Goal: Check status: Check status

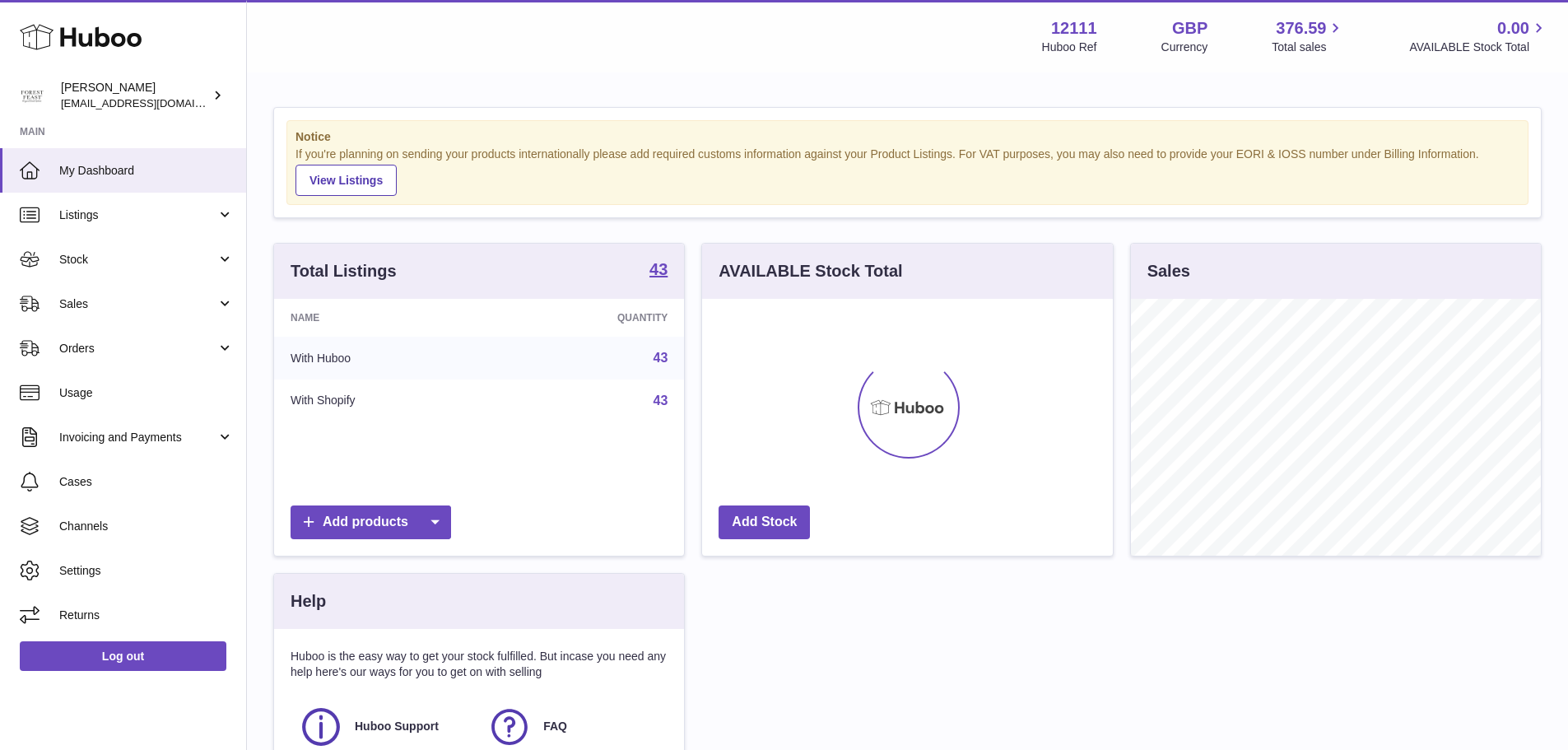
scroll to position [257, 411]
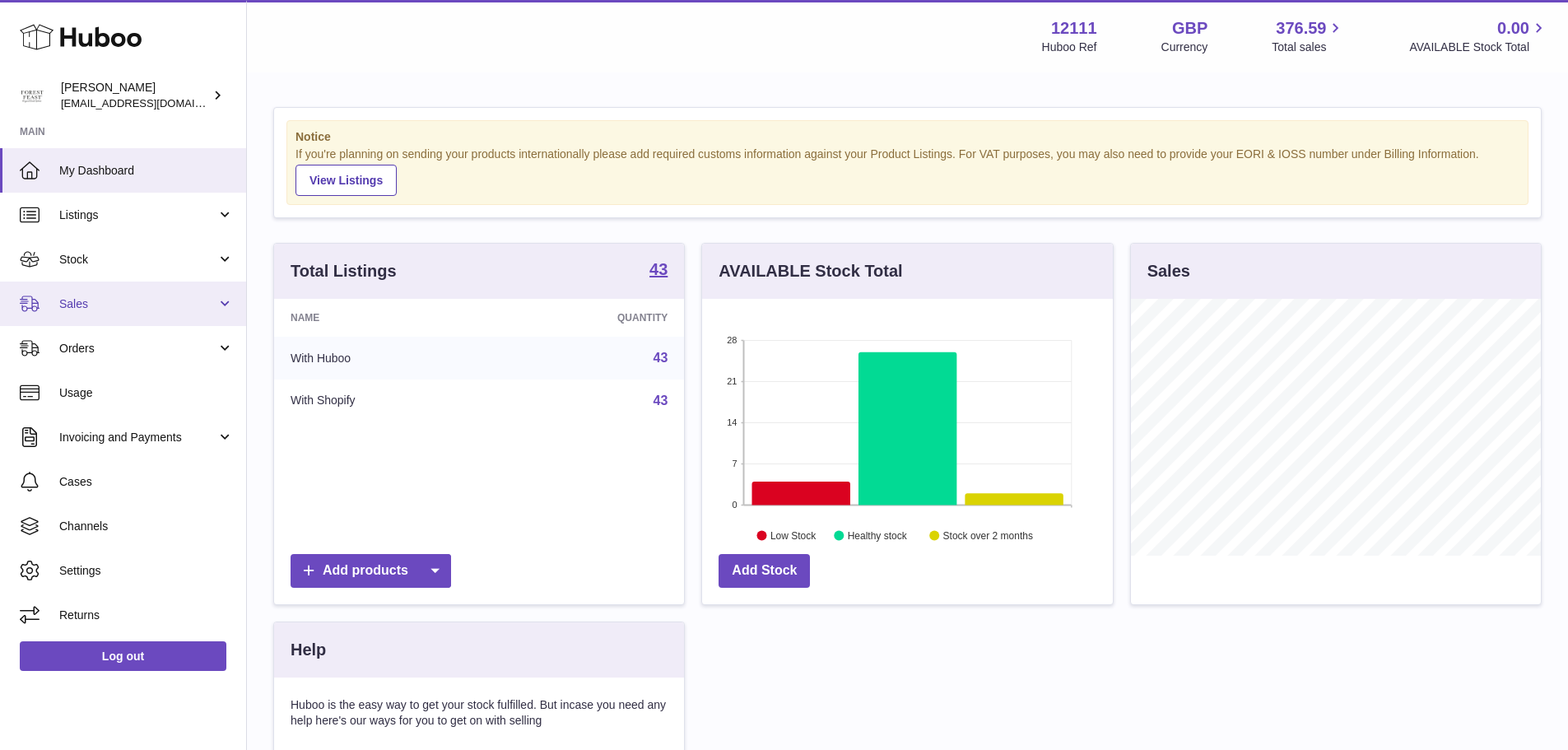
click at [91, 300] on span "Sales" at bounding box center [137, 304] width 157 height 16
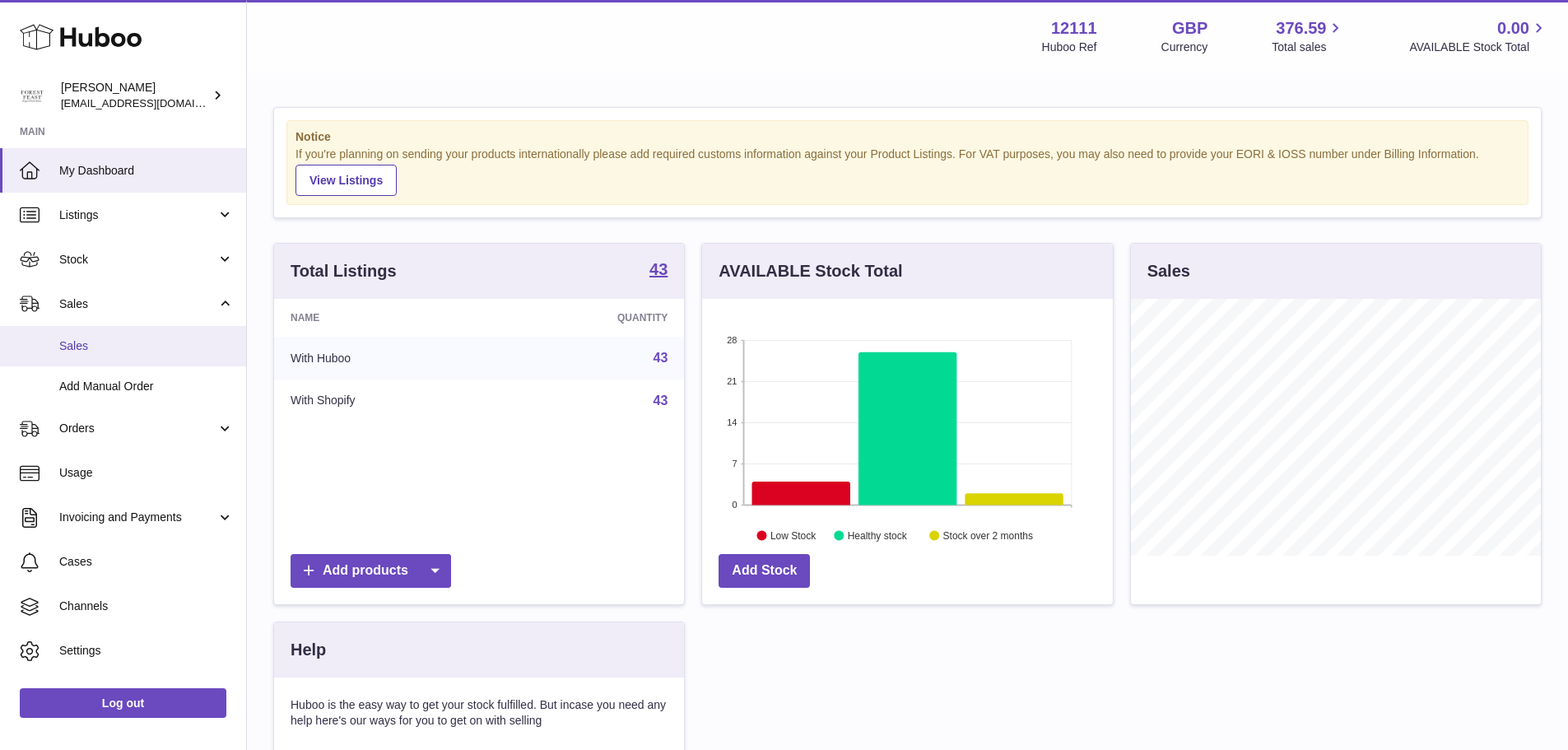
click at [114, 328] on link "Sales" at bounding box center [123, 346] width 246 height 40
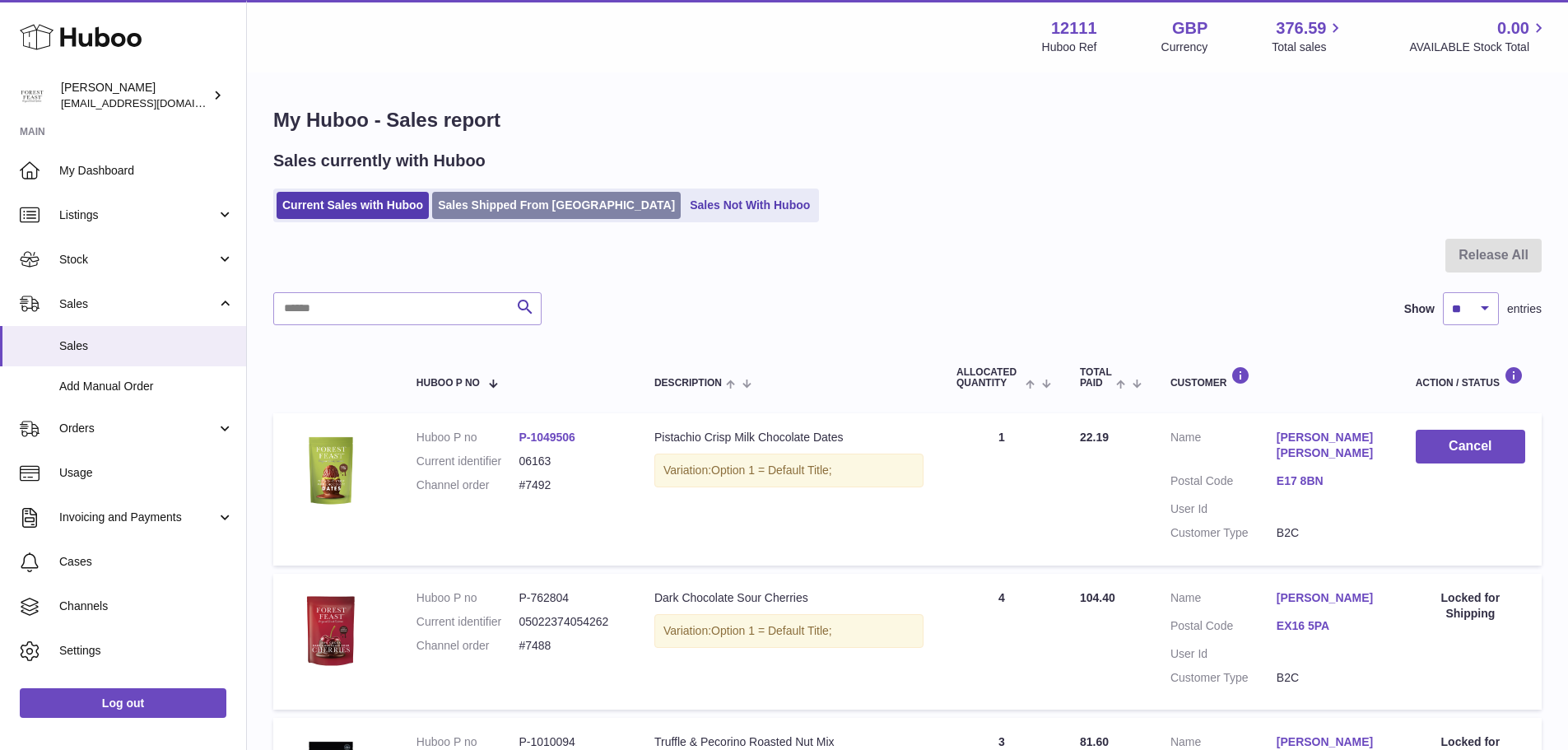
click at [465, 209] on link "Sales Shipped From [GEOGRAPHIC_DATA]" at bounding box center [556, 206] width 248 height 28
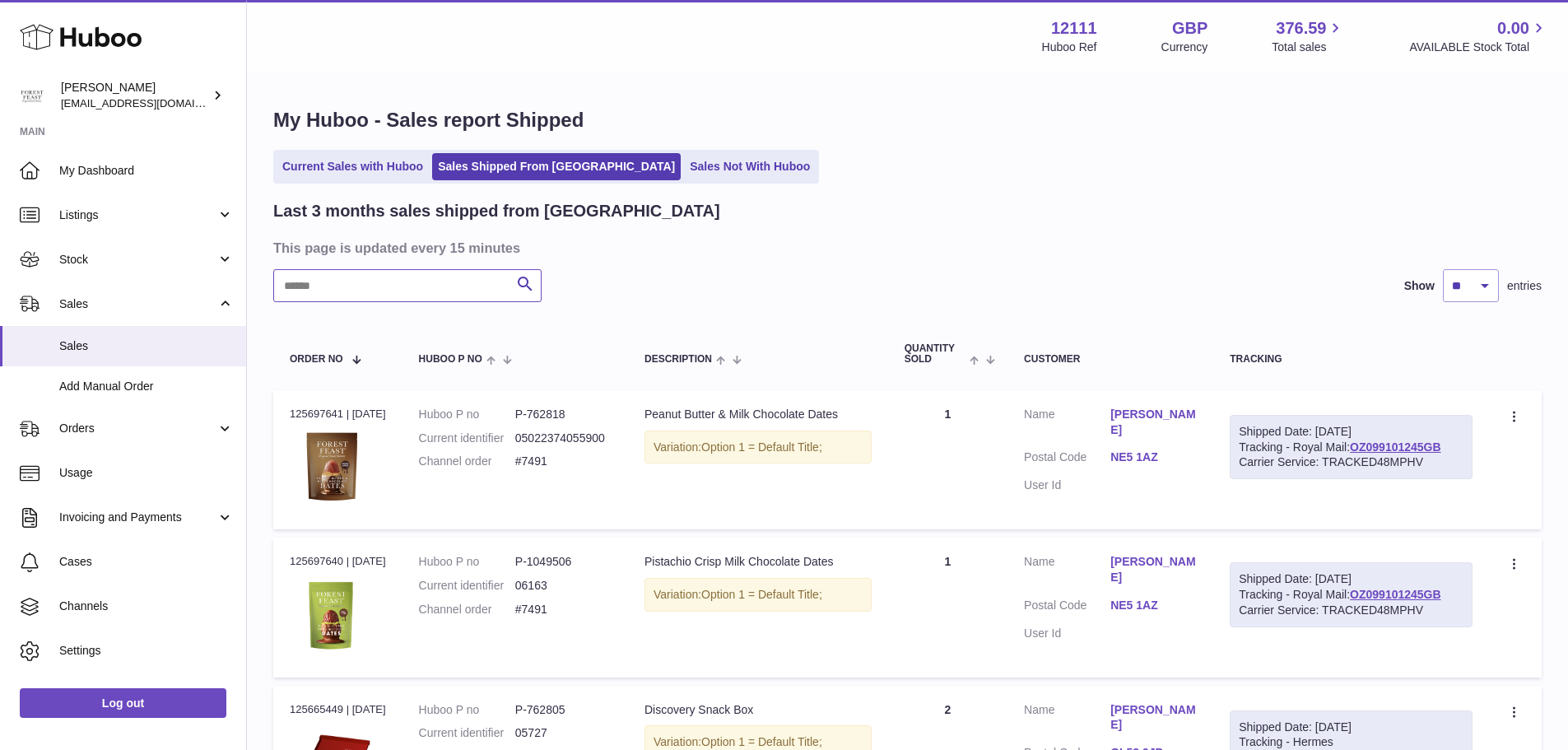
click at [413, 271] on input "text" at bounding box center [407, 286] width 269 height 33
paste input "*****"
type input "*****"
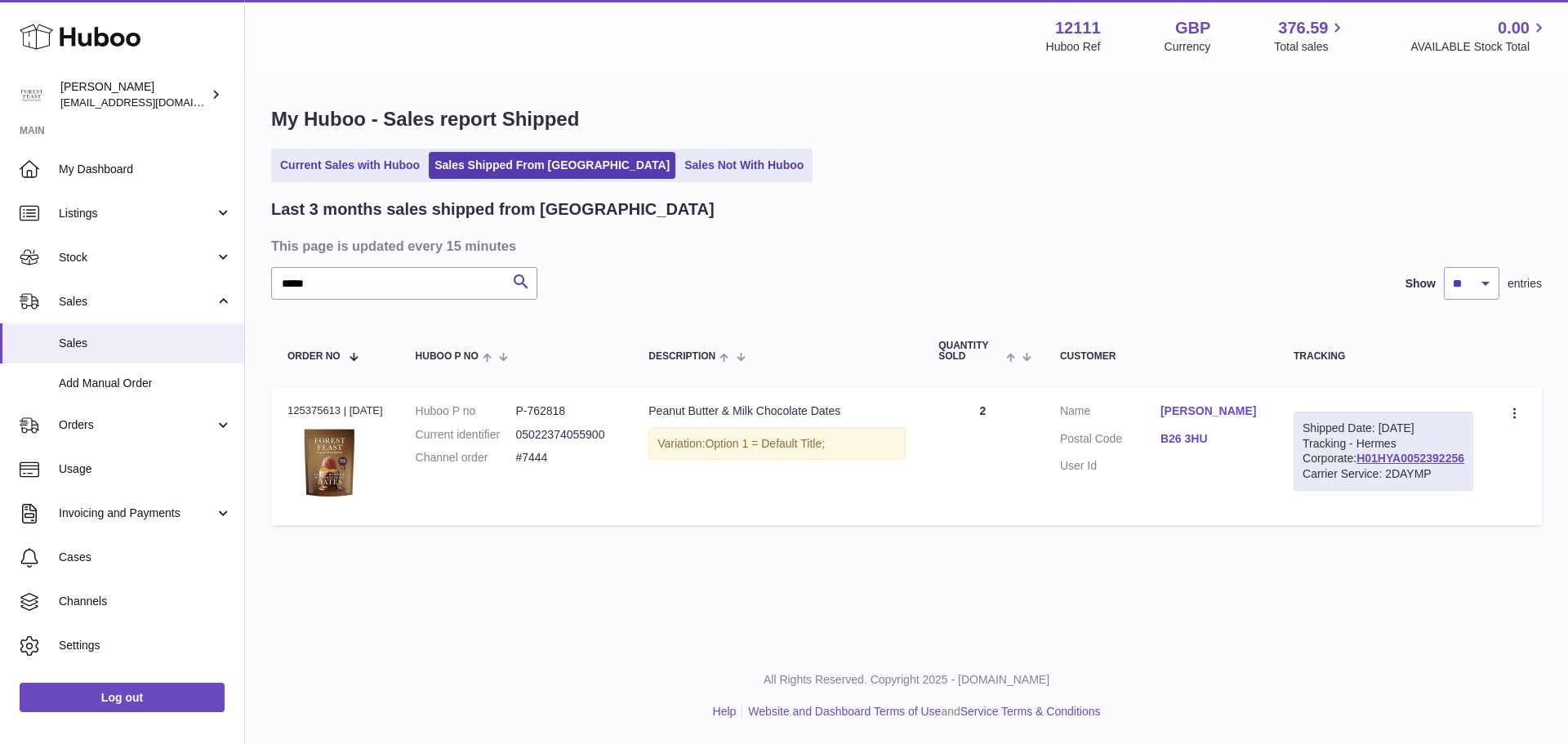
click at [557, 411] on dd "P-762818" at bounding box center [566, 411] width 100 height 16
copy dd "762818"
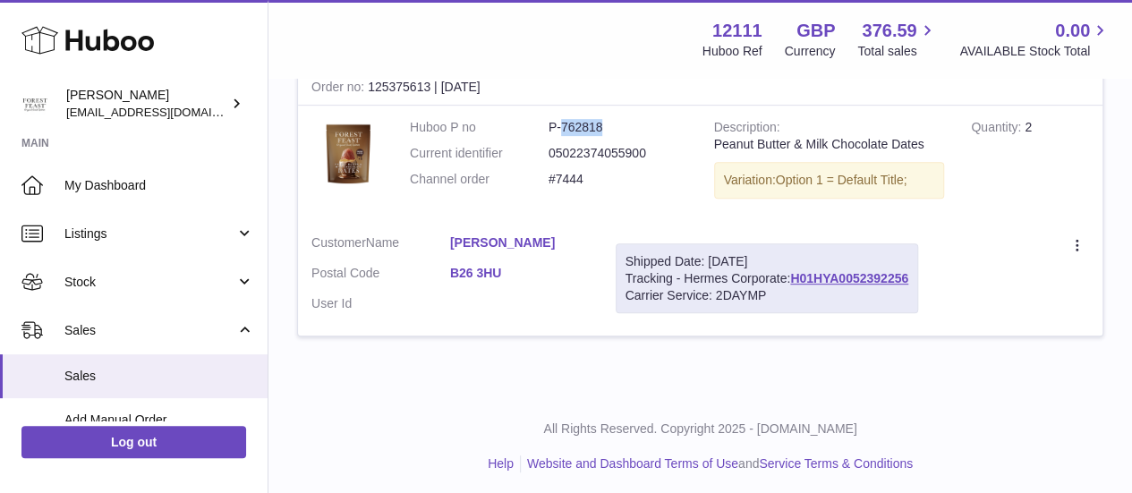
scroll to position [327, 0]
click at [395, 76] on div "Menu Huboo 12111 Huboo Ref GBP Currency 376.59 Total sales 0.00 AVAILABLE Stock…" at bounding box center [700, 39] width 864 height 79
click at [403, 96] on div "Order no 125375613 | [DATE]" at bounding box center [700, 89] width 805 height 36
click at [573, 90] on div "Order no 125375613 | [DATE]" at bounding box center [700, 89] width 805 height 36
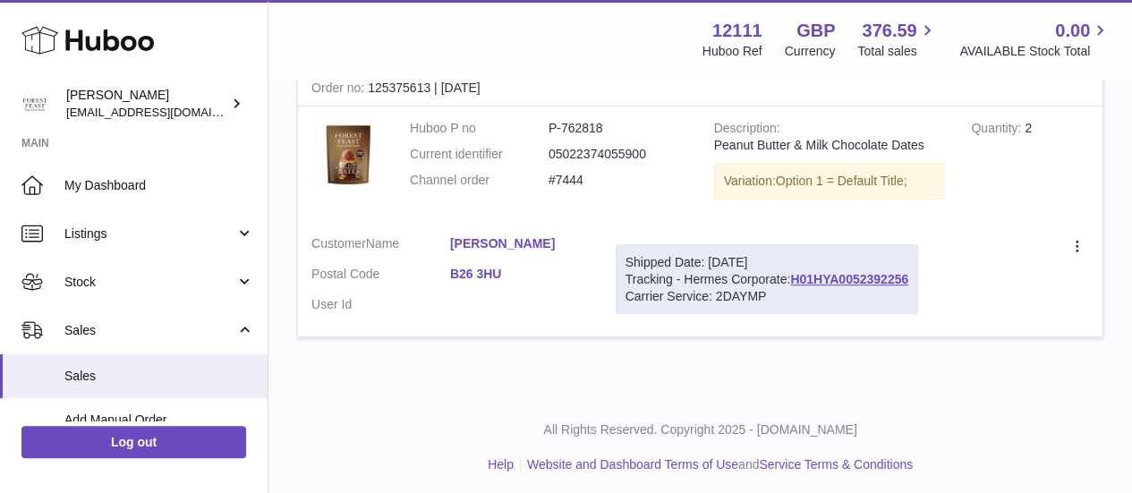
click at [494, 252] on link "[PERSON_NAME]" at bounding box center [519, 243] width 139 height 17
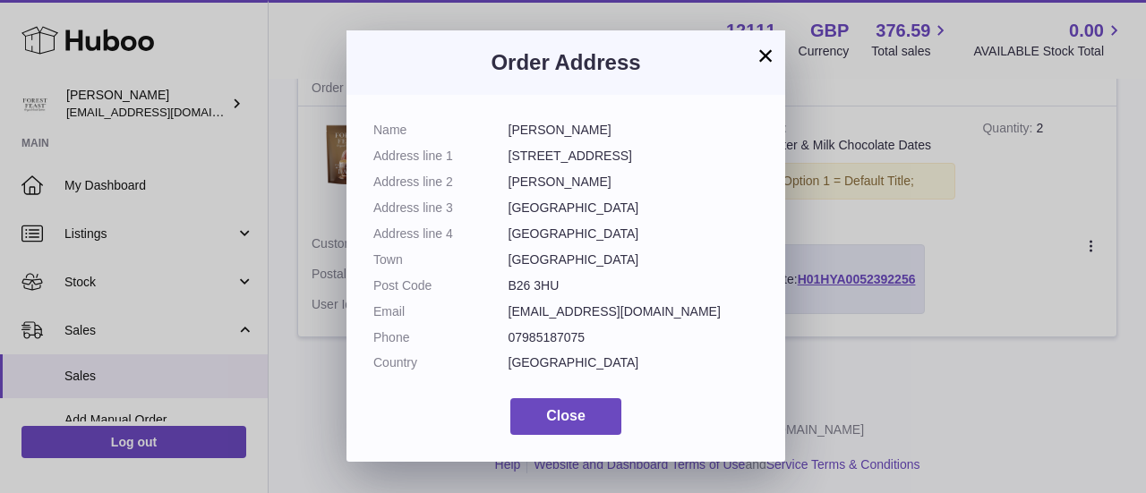
drag, startPoint x: 507, startPoint y: 128, endPoint x: 598, endPoint y: 284, distance: 180.1
click at [598, 284] on dl "Name [PERSON_NAME] Address line 1 [STREET_ADDRESS] Address line 2 [PERSON_NAME]…" at bounding box center [565, 251] width 385 height 259
copy dl "[PERSON_NAME] Address line 1 [STREET_ADDRESS] Address line 2 [PERSON_NAME] Addr…"
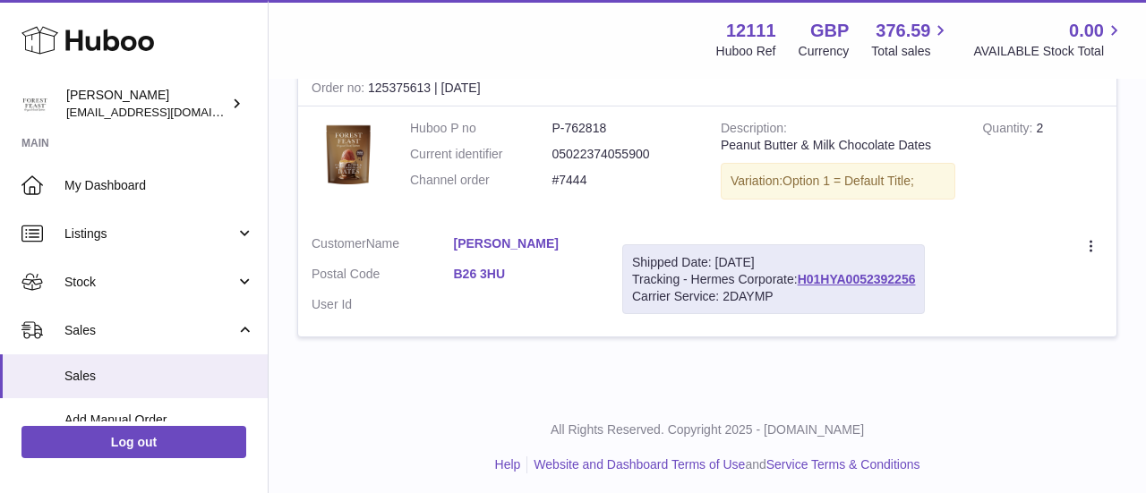
click at [941, 206] on div at bounding box center [573, 246] width 1146 height 493
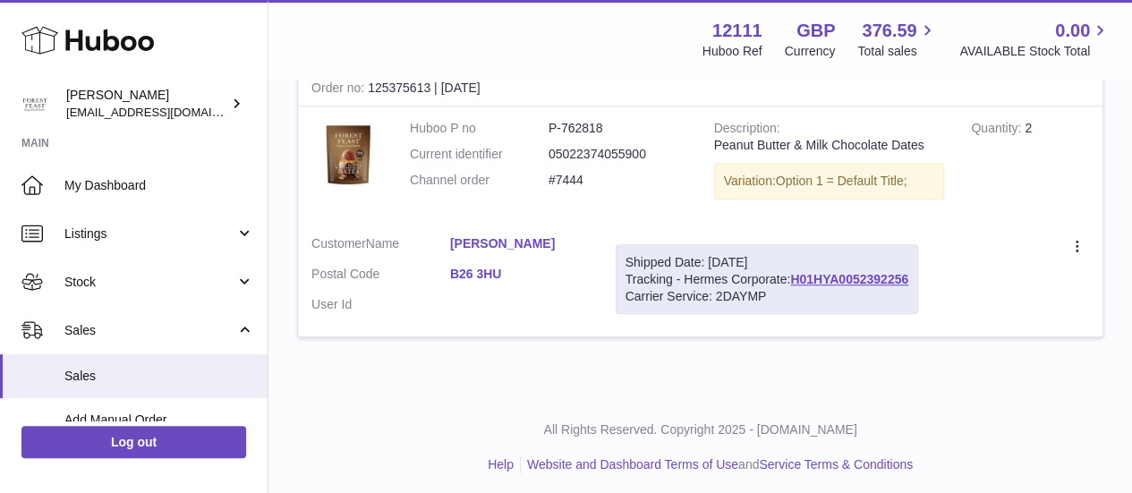
click at [413, 87] on div "Order no 125375613 | [DATE]" at bounding box center [700, 89] width 805 height 36
click at [447, 94] on div "Order no 125375613 | [DATE]" at bounding box center [700, 89] width 805 height 36
drag, startPoint x: 370, startPoint y: 85, endPoint x: 431, endPoint y: 85, distance: 61.8
click at [431, 85] on div "Order no 125375613 | [DATE]" at bounding box center [700, 89] width 805 height 36
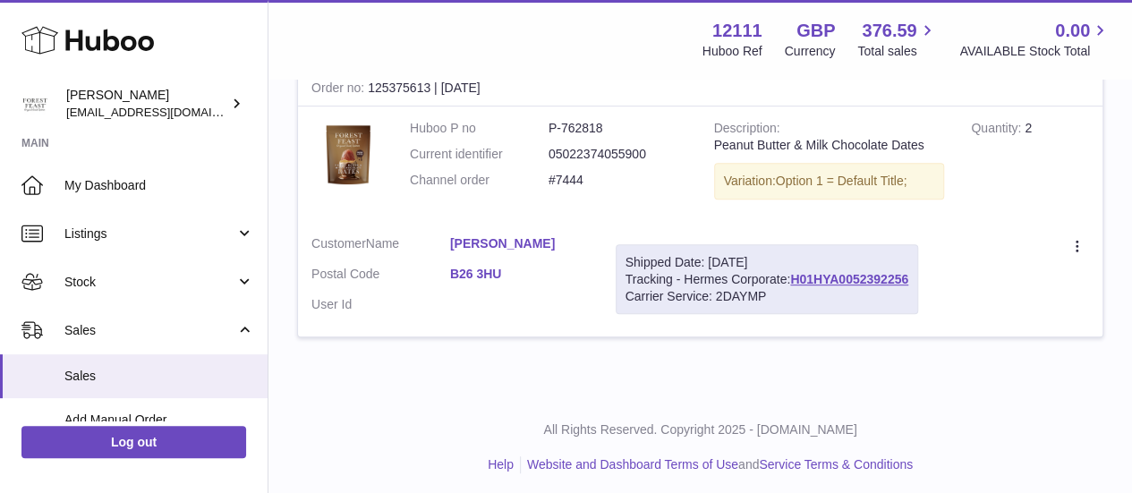
copy div "125375613"
